Goal: Find specific page/section

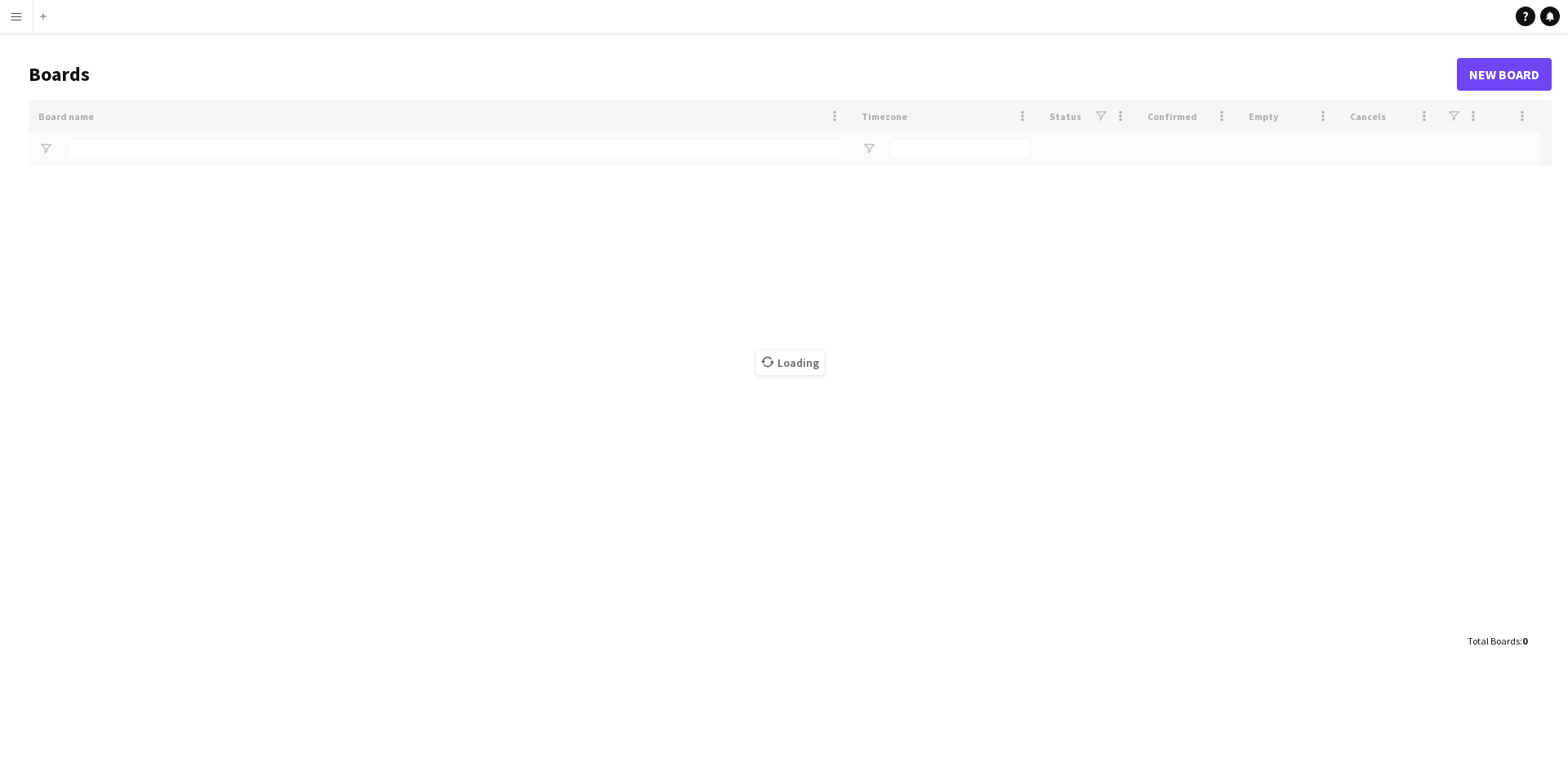
type input "****"
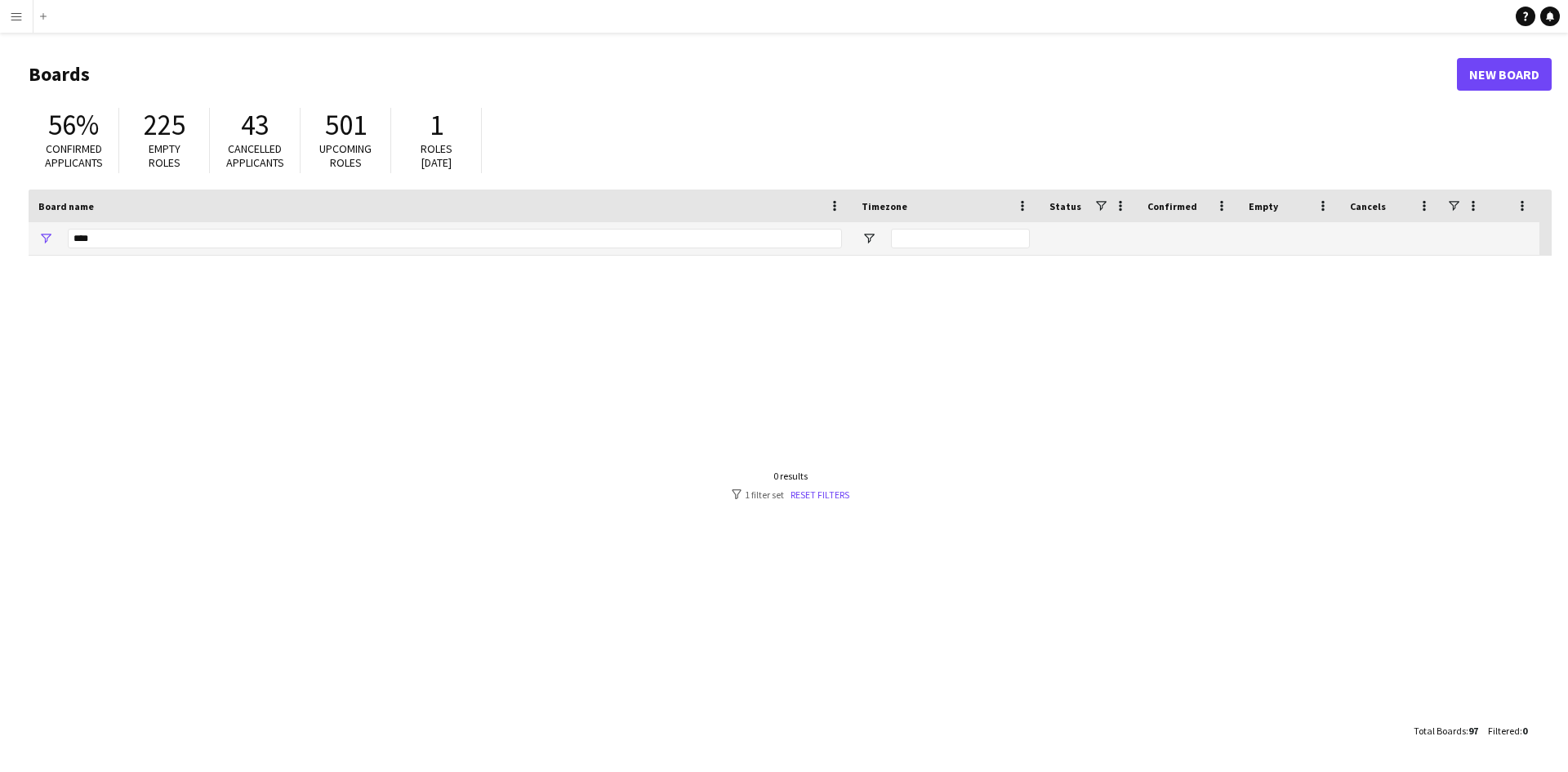
click at [12, 17] on app-icon "Menu" at bounding box center [17, 17] width 13 height 13
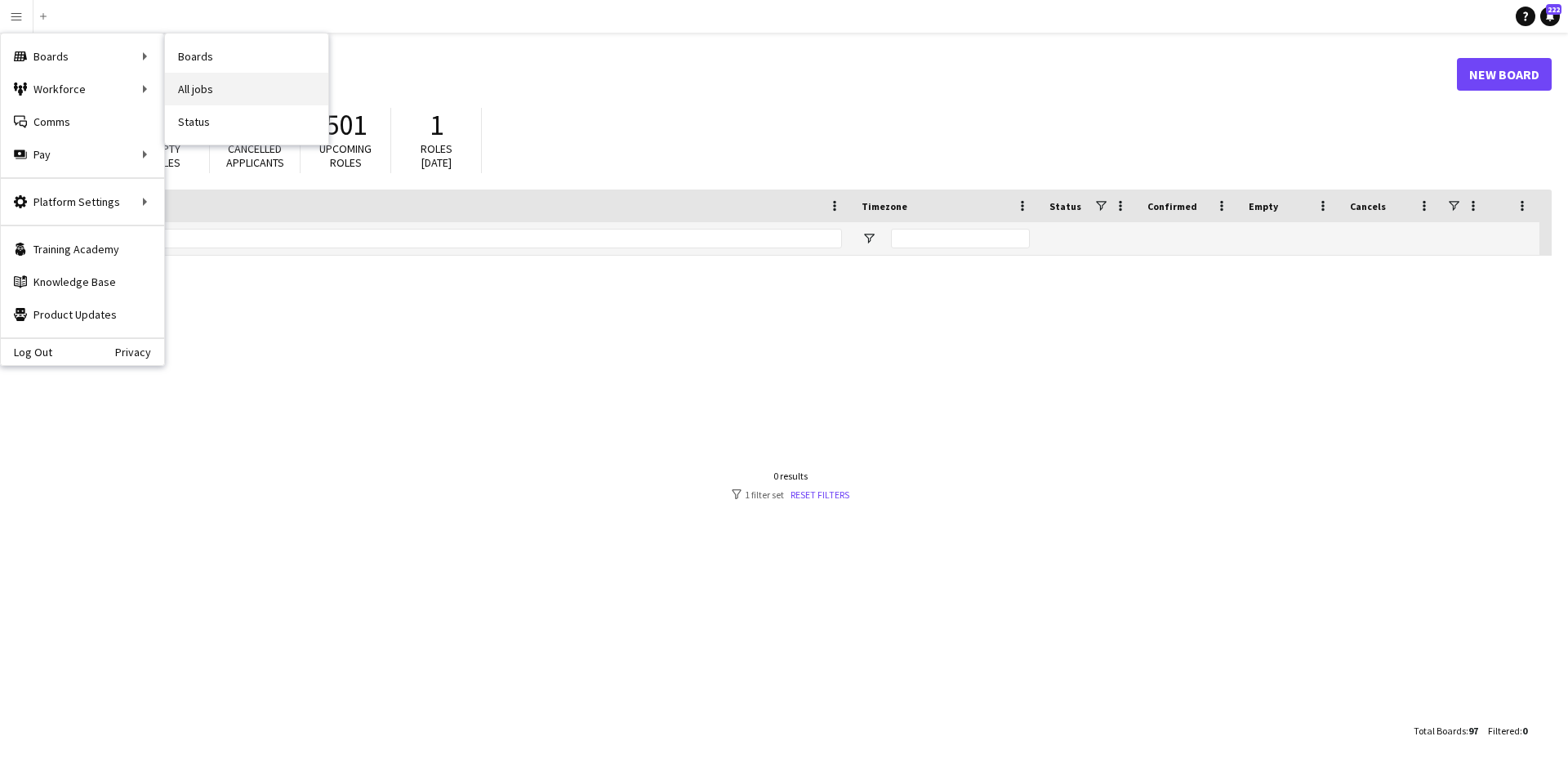
click at [201, 87] on link "All jobs" at bounding box center [247, 88] width 163 height 33
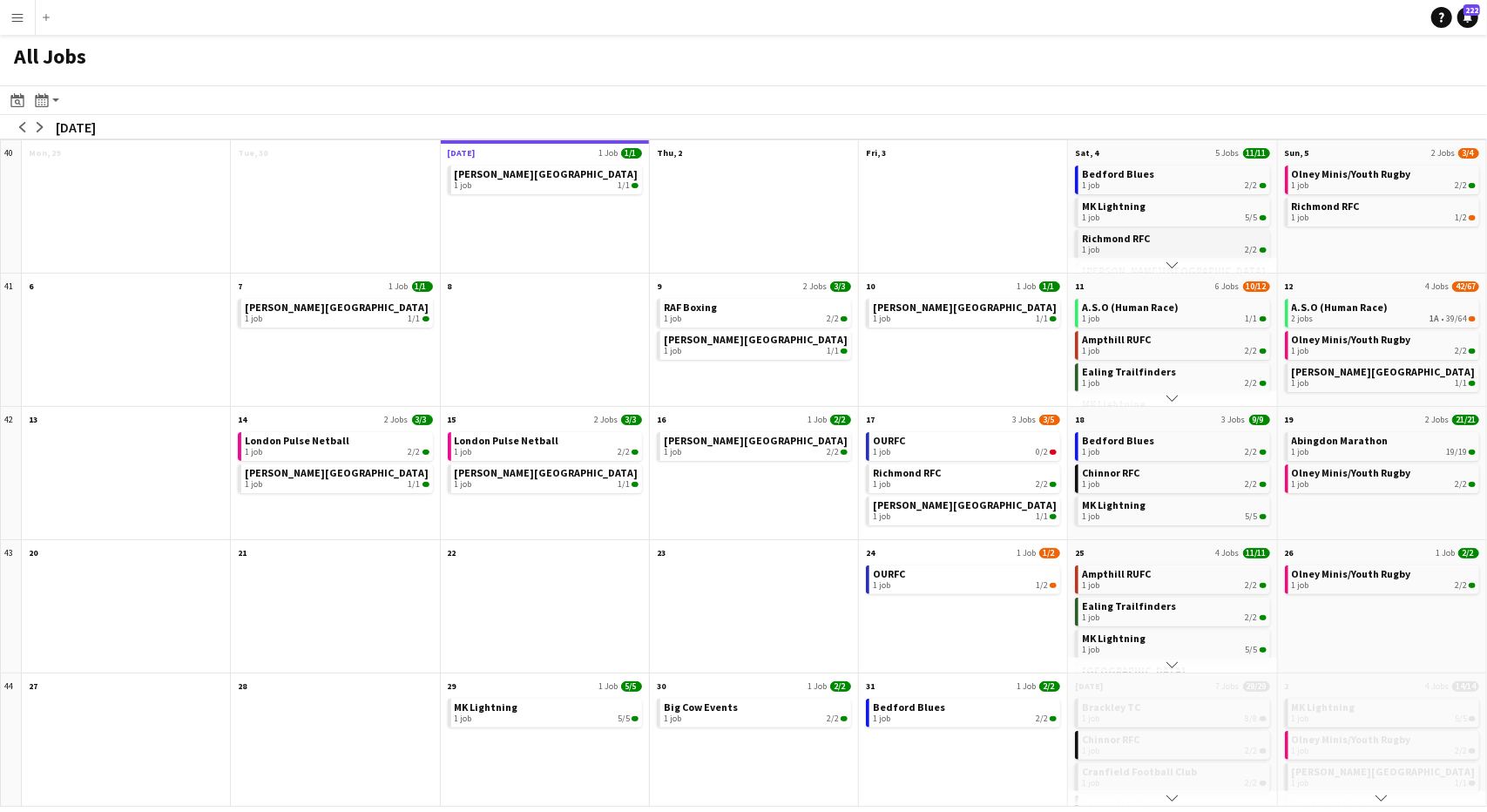
click at [1189, 247] on div "1 job 2/2" at bounding box center [1173, 250] width 184 height 11
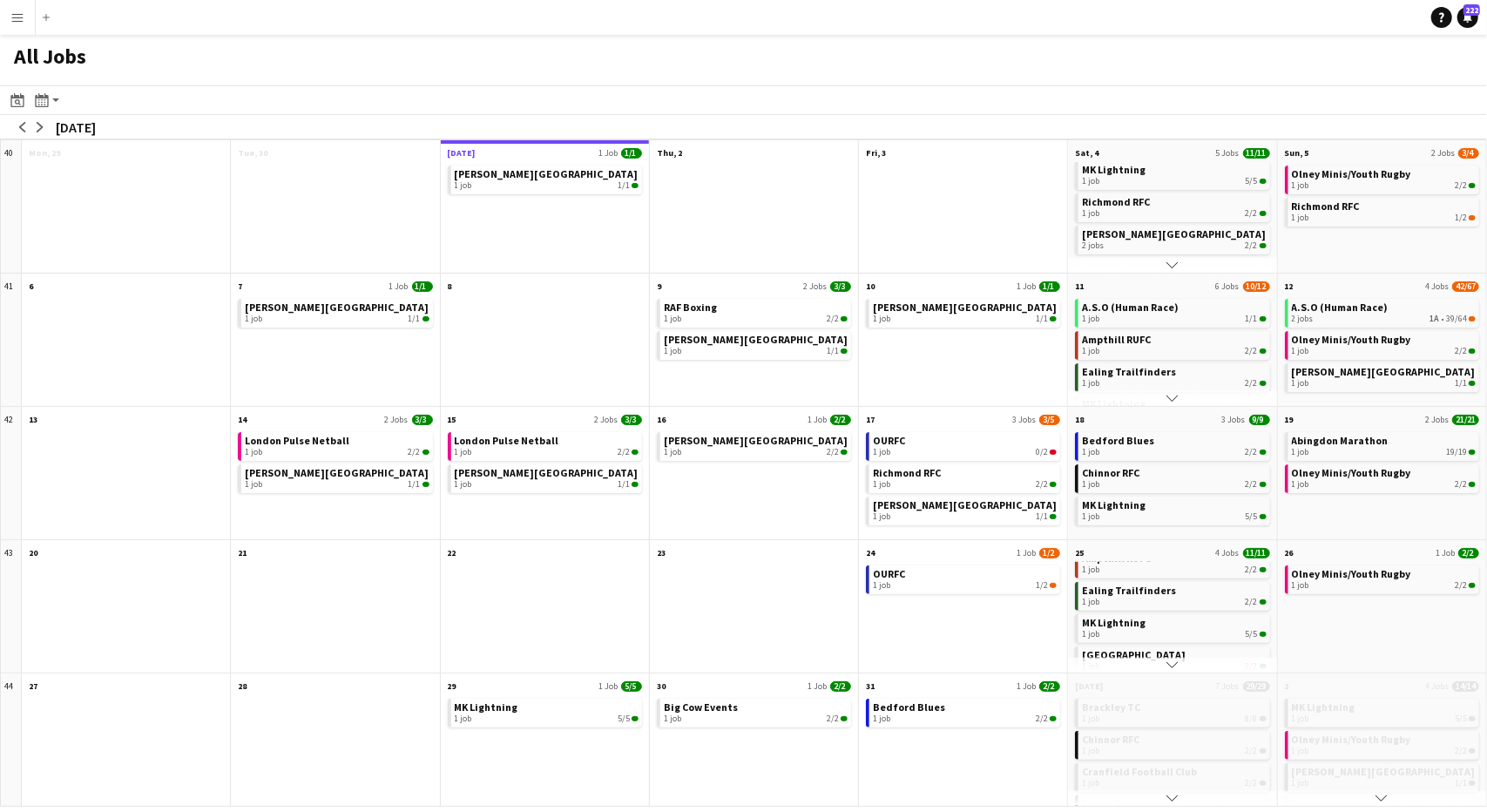
scroll to position [37, 0]
click at [1168, 638] on span "Santa Pod Raceway" at bounding box center [1133, 633] width 103 height 13
click at [42, 132] on app-icon "arrow-right" at bounding box center [40, 127] width 11 height 11
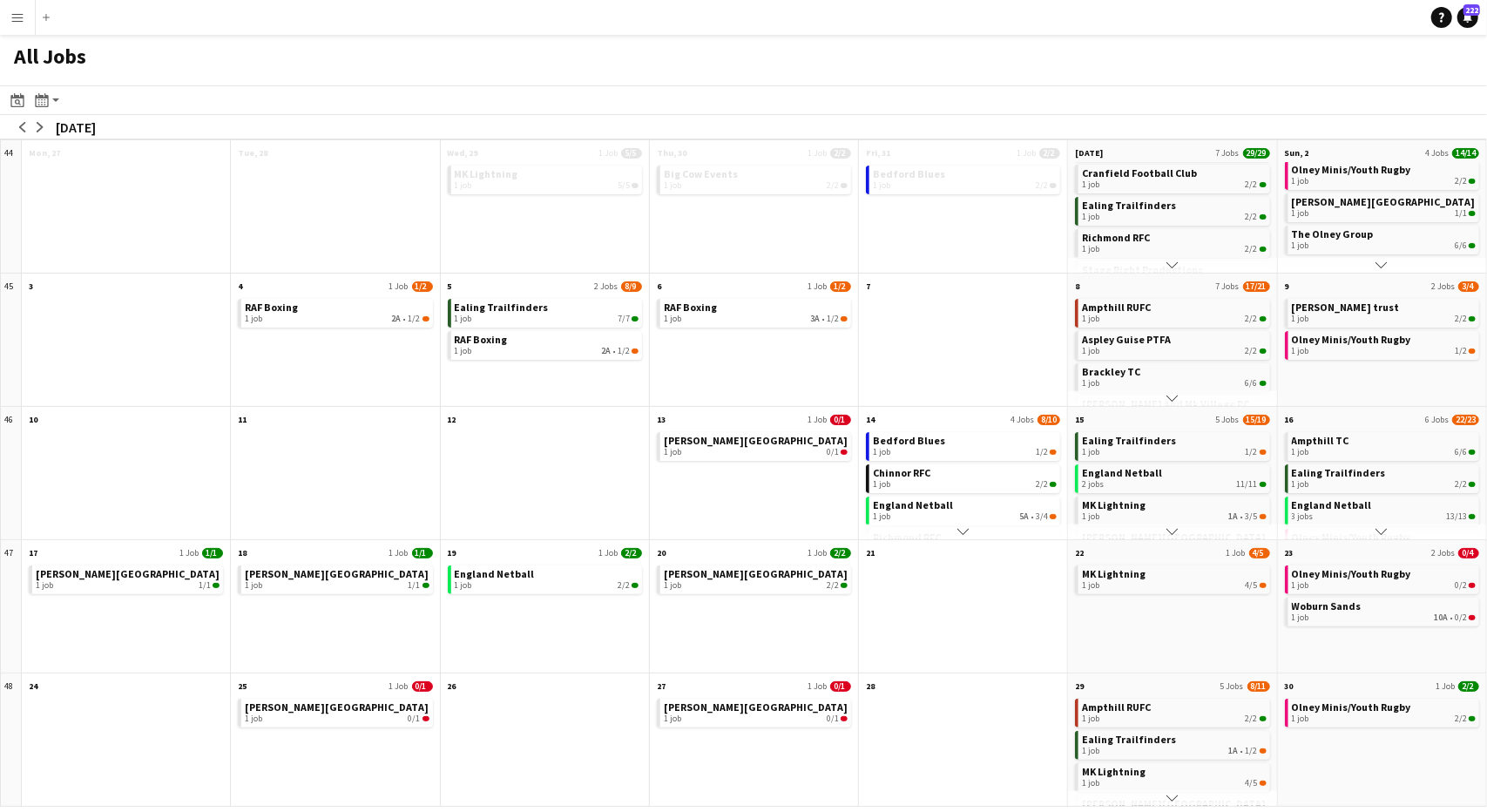
click at [21, 132] on app-icon "arrow-left" at bounding box center [22, 127] width 11 height 11
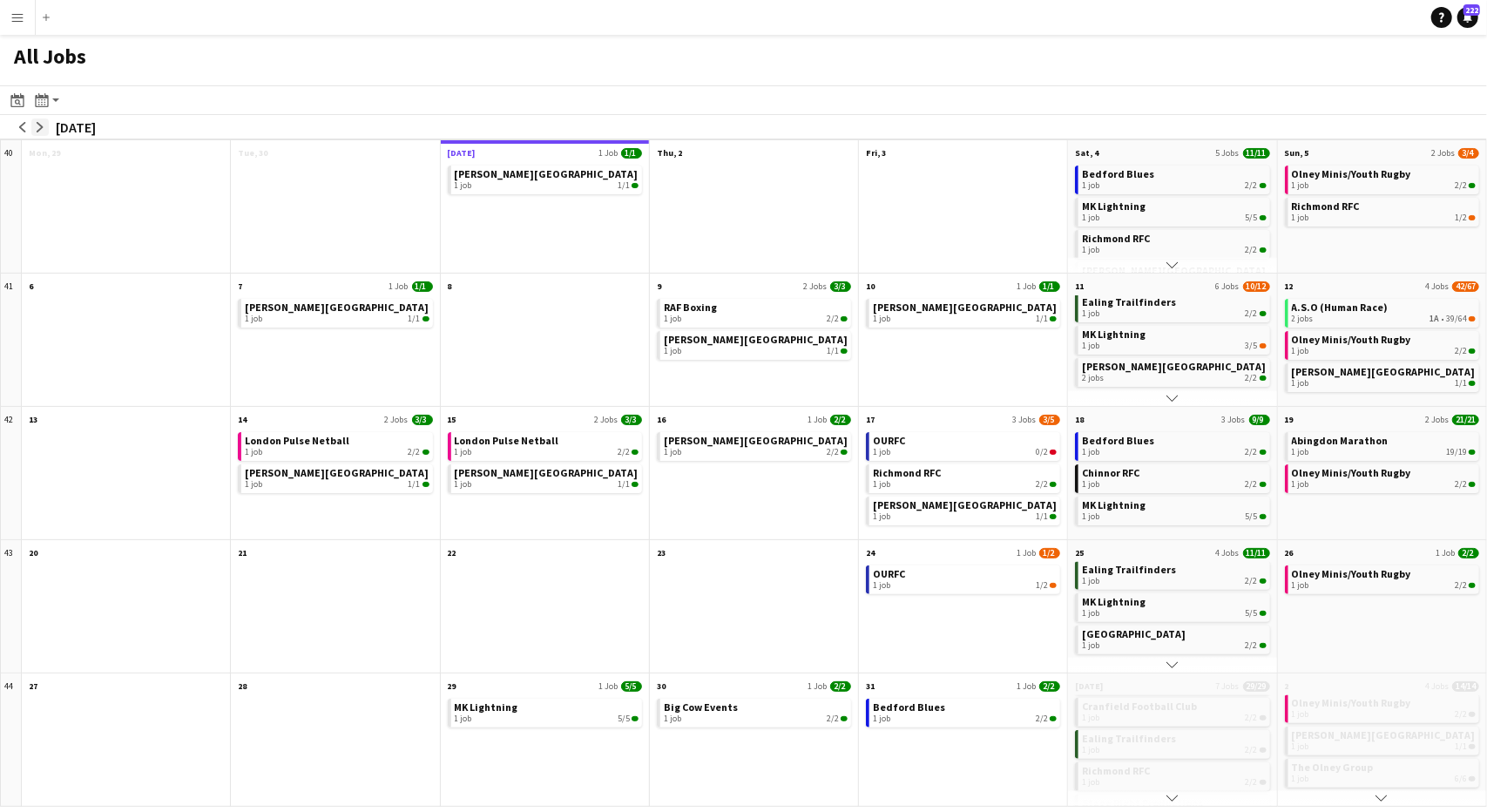
click at [40, 127] on app-icon "arrow-right" at bounding box center [40, 127] width 11 height 11
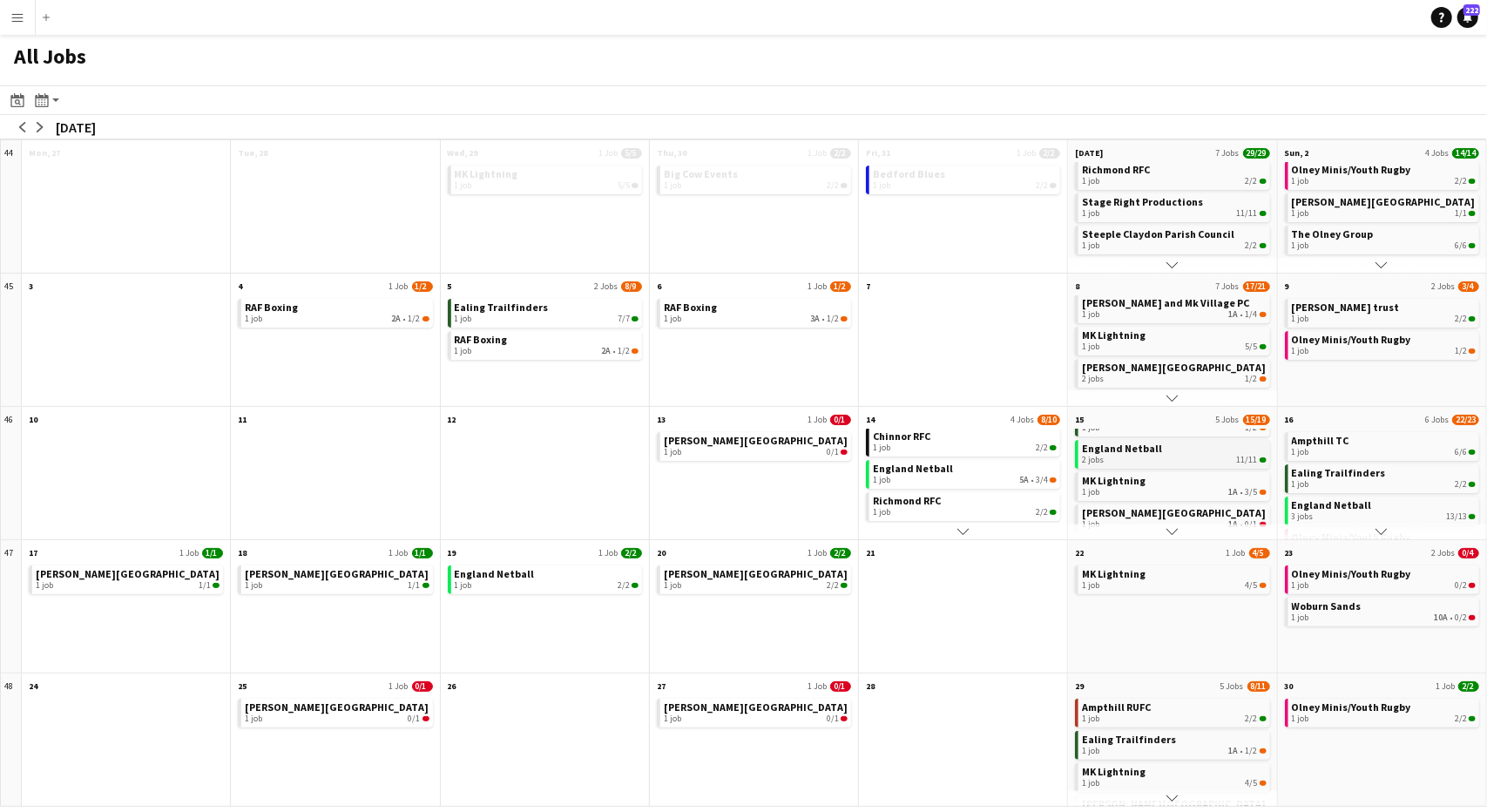
scroll to position [0, 0]
click at [42, 129] on app-icon "arrow-right" at bounding box center [40, 127] width 11 height 11
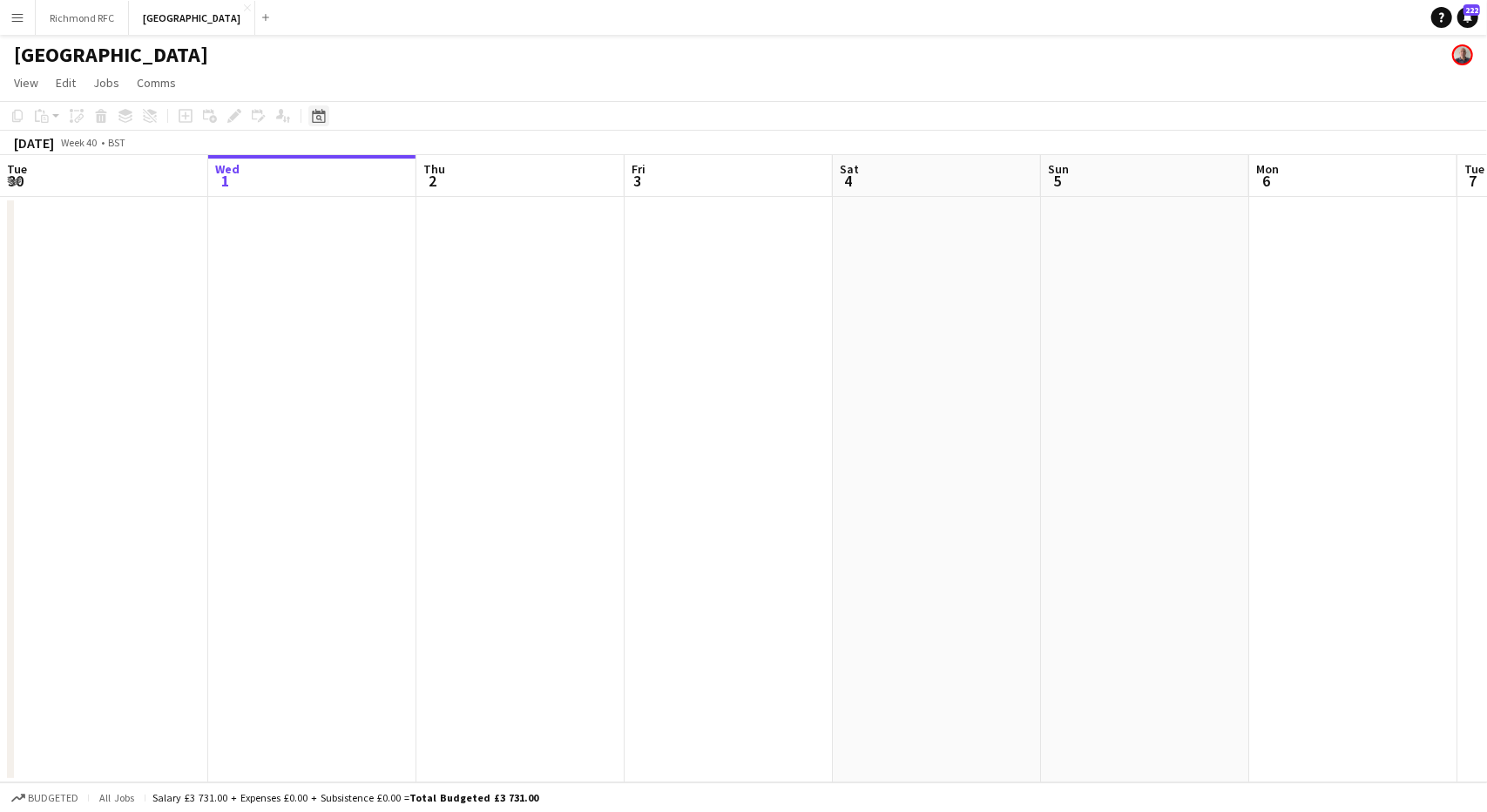
click at [319, 115] on icon "Date picker" at bounding box center [319, 116] width 14 height 14
click at [358, 304] on button "15" at bounding box center [368, 310] width 22 height 22
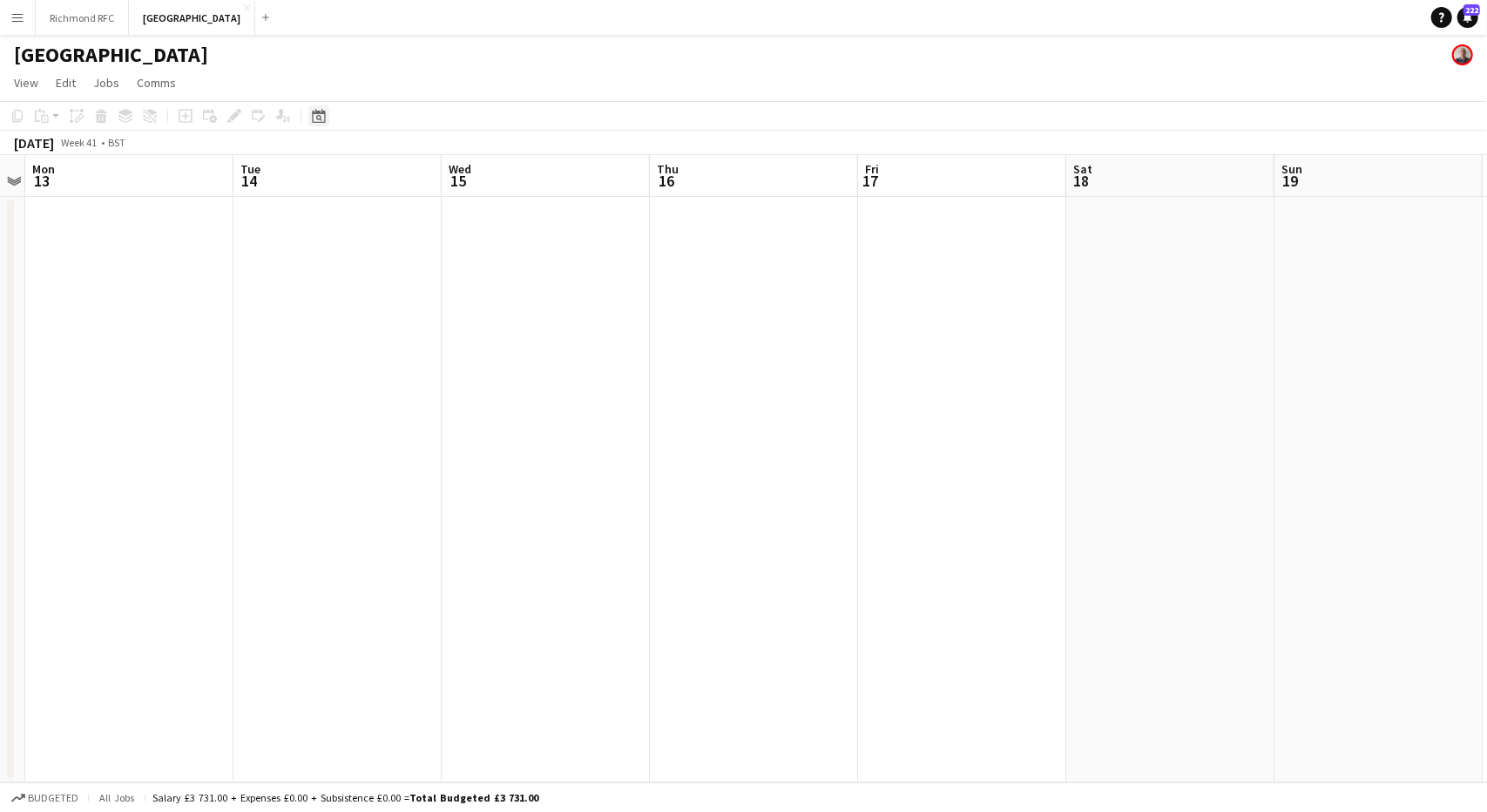
click at [316, 111] on icon at bounding box center [318, 116] width 13 height 14
click at [377, 337] on span "22" at bounding box center [368, 333] width 21 height 21
